Goal: Navigation & Orientation: Go to known website

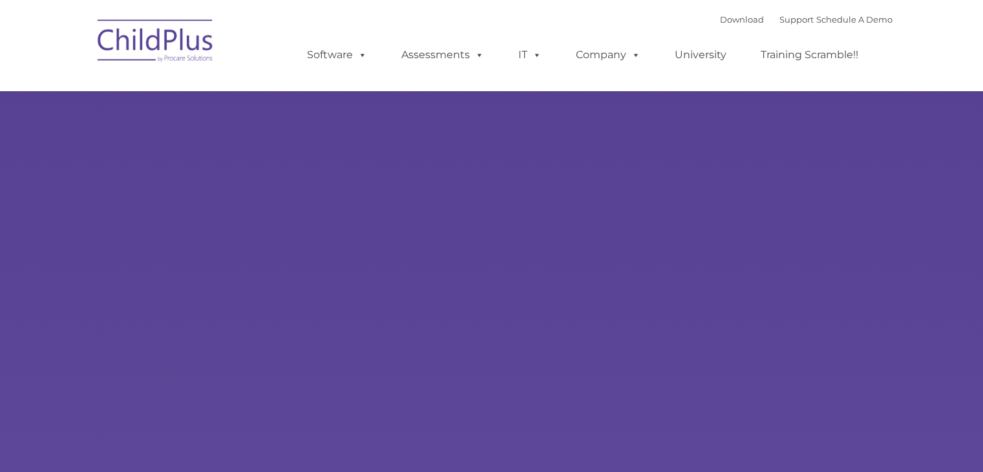
type input ""
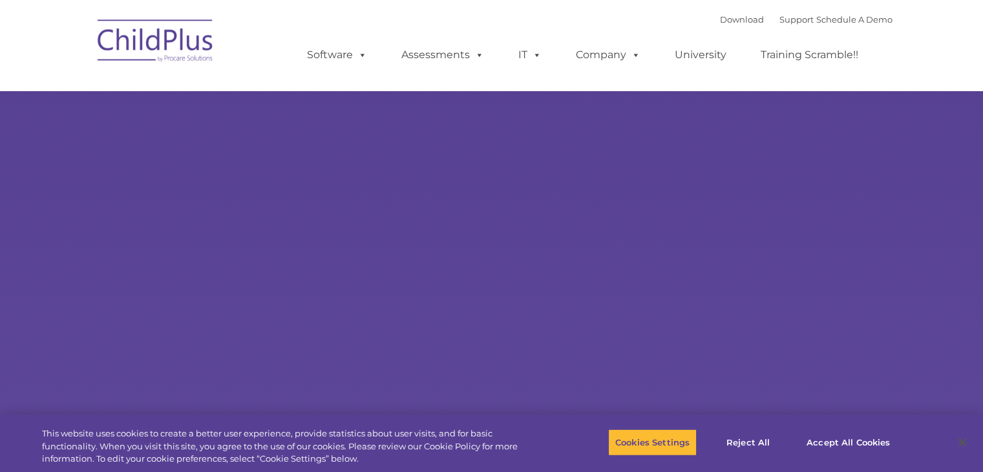
select select "MEDIUM"
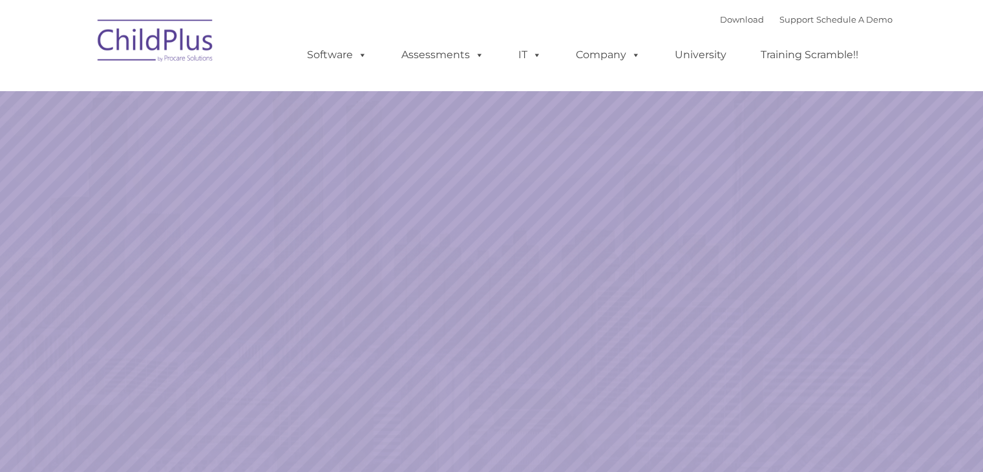
select select "MEDIUM"
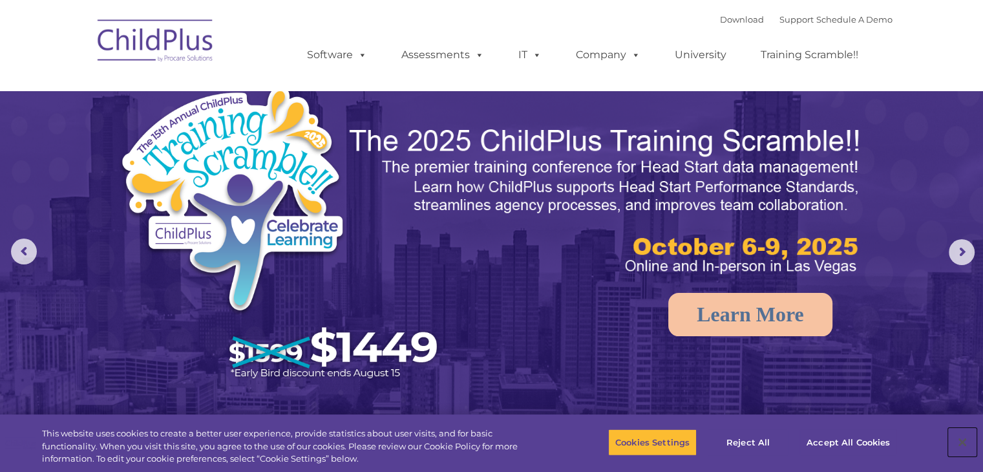
click at [960, 443] on button "Close" at bounding box center [962, 442] width 28 height 28
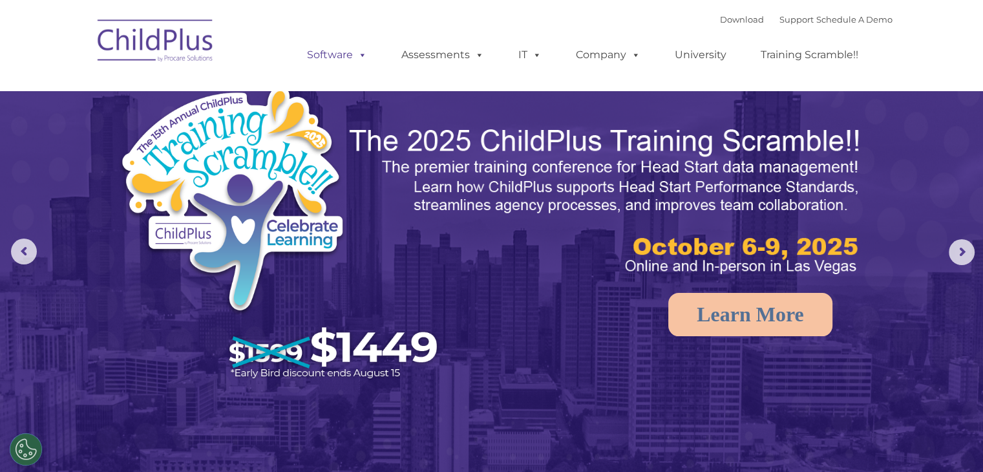
click at [350, 61] on link "Software" at bounding box center [337, 55] width 86 height 26
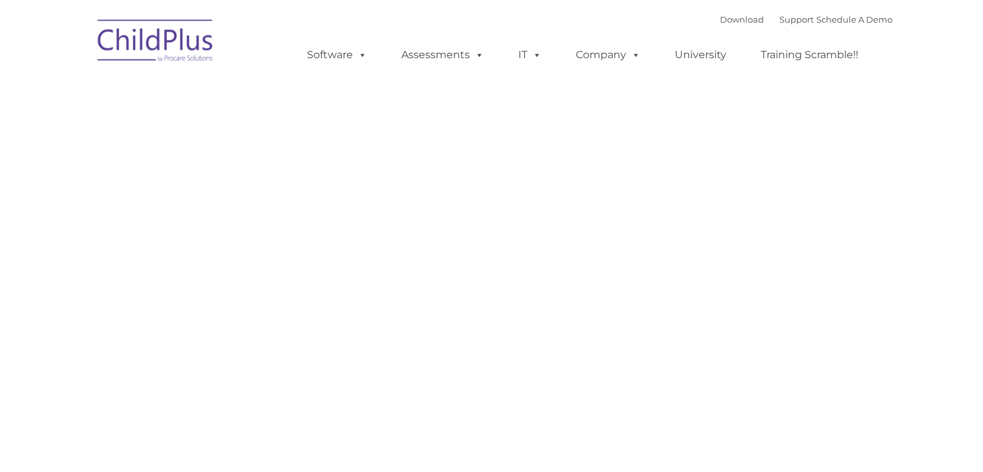
scroll to position [173, 0]
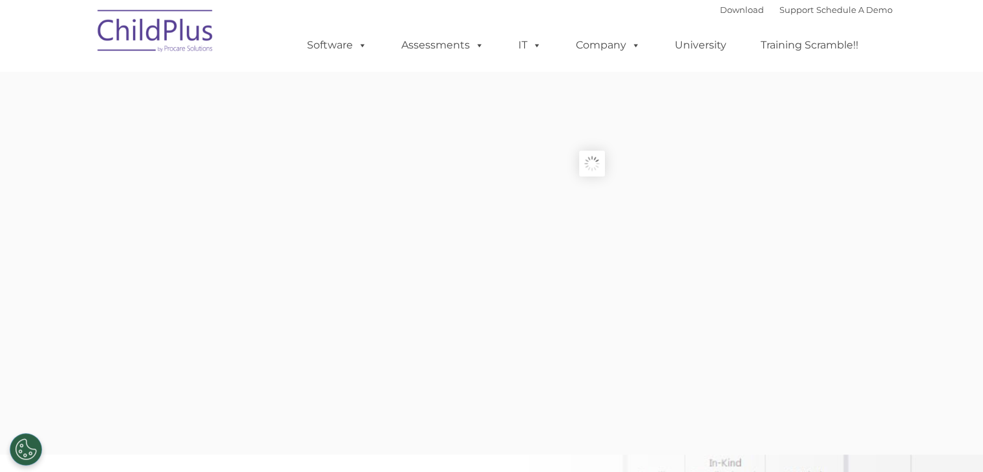
type input ""
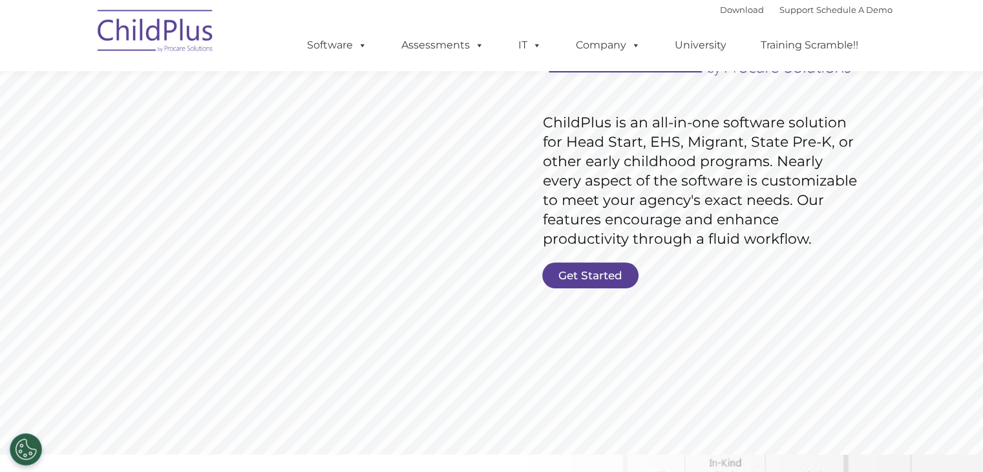
click at [173, 29] on img at bounding box center [155, 33] width 129 height 65
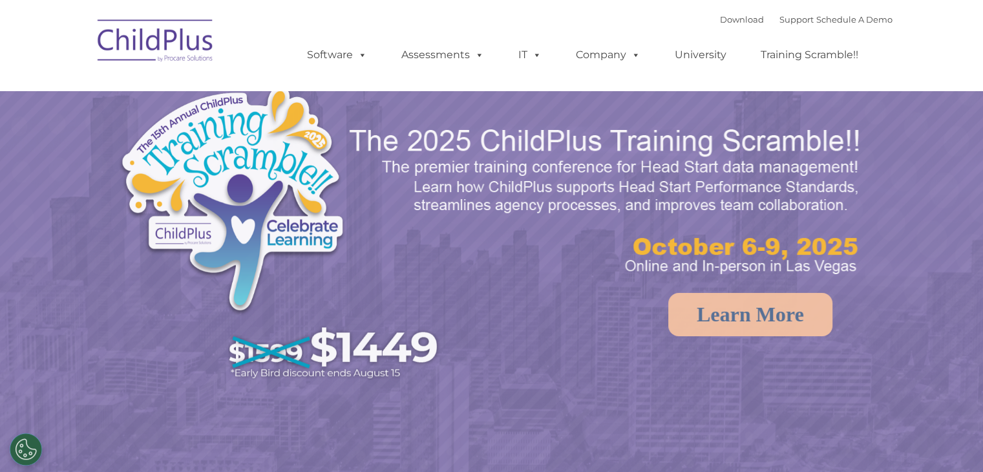
select select "MEDIUM"
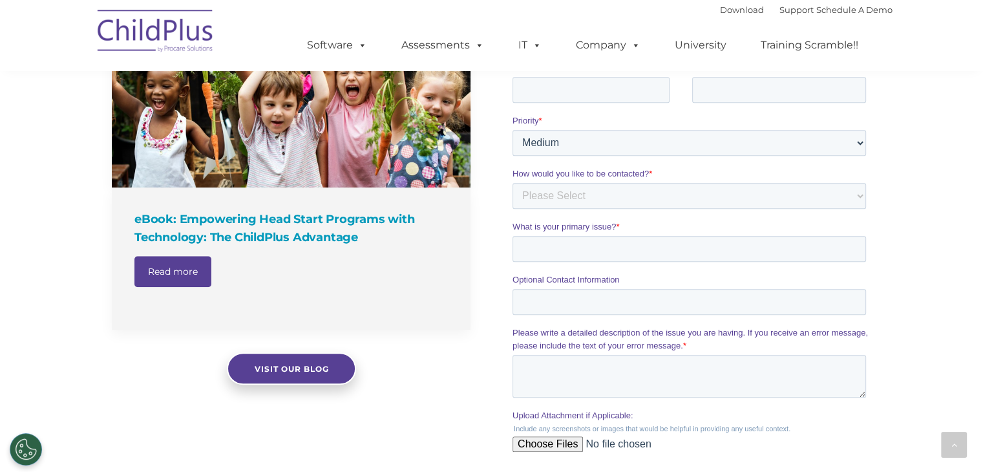
scroll to position [966, 0]
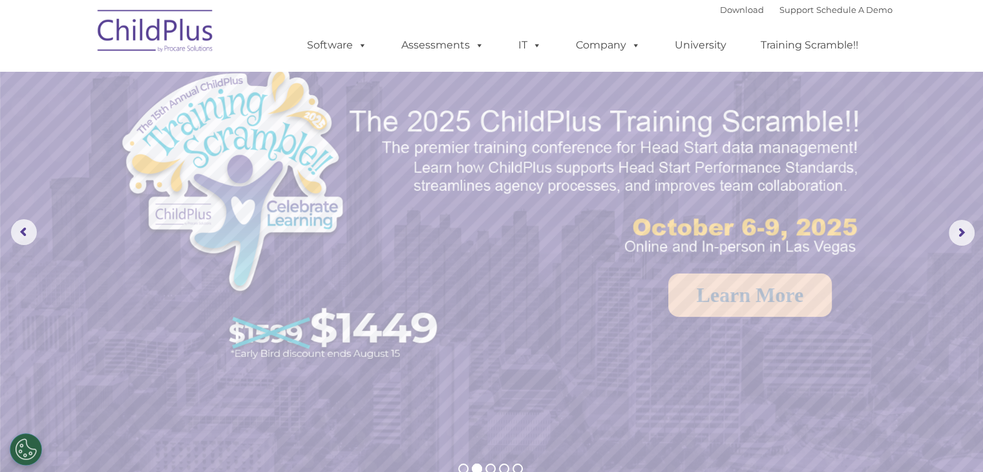
scroll to position [74, 0]
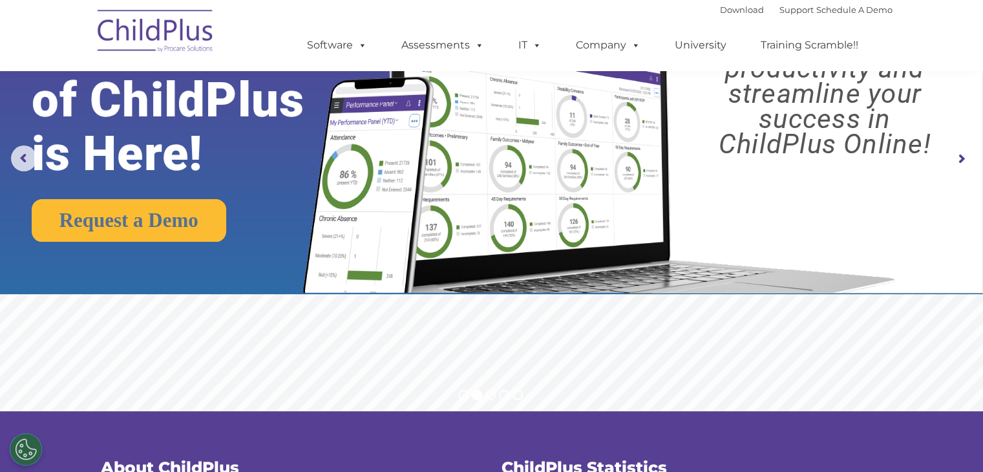
click at [959, 161] on rs-arrow at bounding box center [962, 159] width 26 height 26
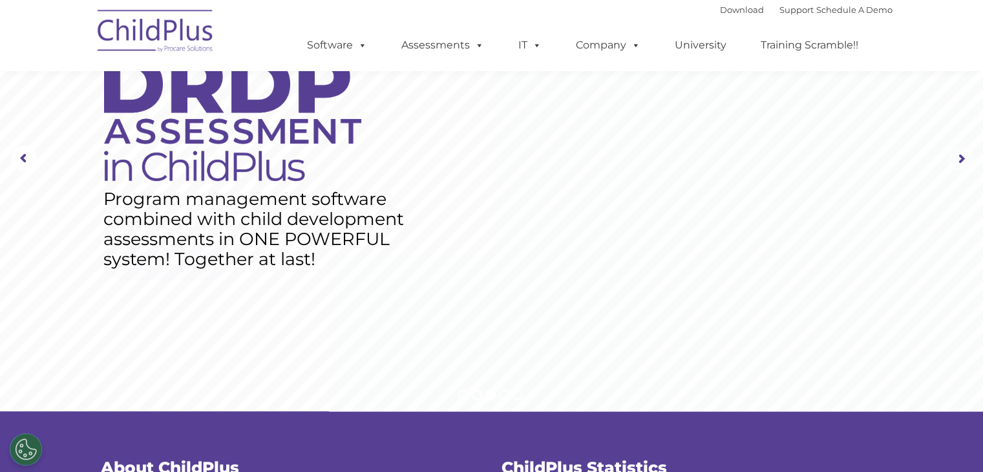
click at [960, 164] on rs-arrow at bounding box center [962, 159] width 26 height 26
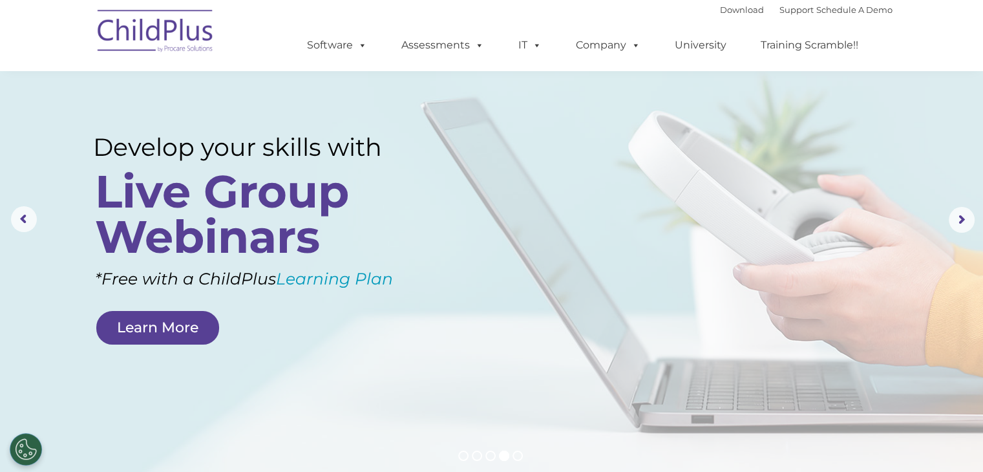
scroll to position [0, 0]
